Goal: Check status

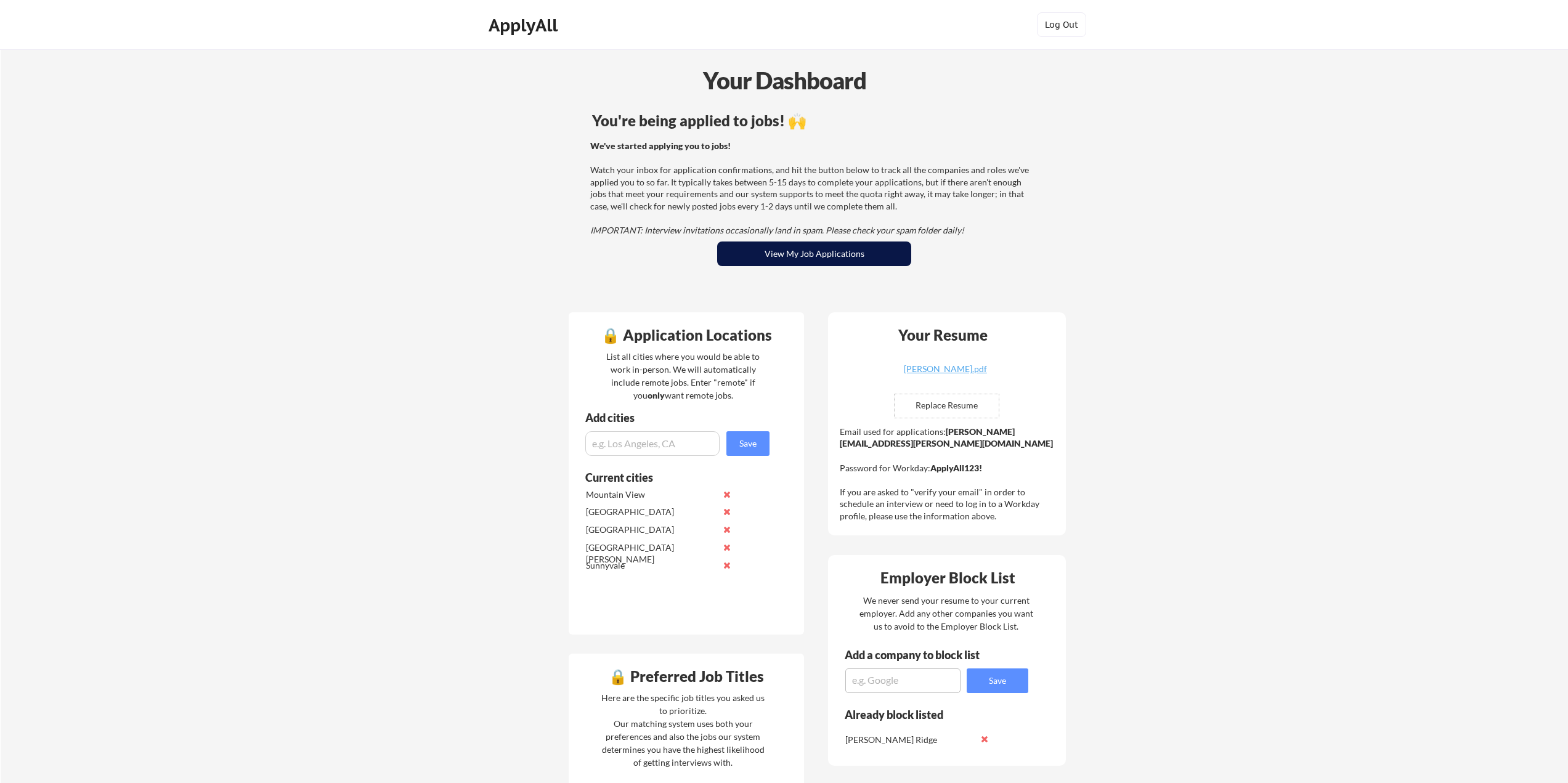
click at [785, 251] on button "View My Job Applications" at bounding box center [814, 254] width 194 height 25
